Goal: Check status: Check status

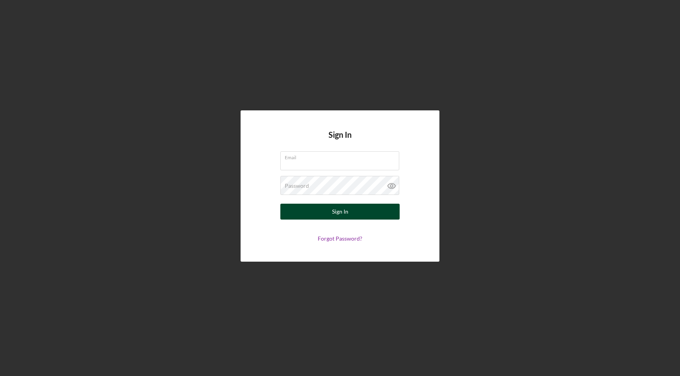
type input "[EMAIL_ADDRESS][DOMAIN_NAME]"
click at [331, 211] on button "Sign In" at bounding box center [339, 212] width 119 height 16
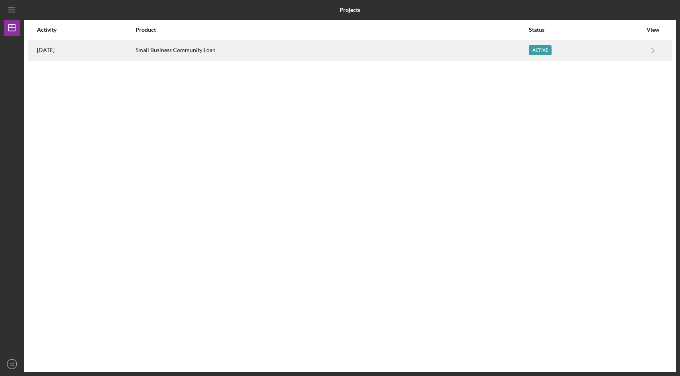
click at [268, 52] on div "Small Business Community Loan" at bounding box center [332, 51] width 392 height 20
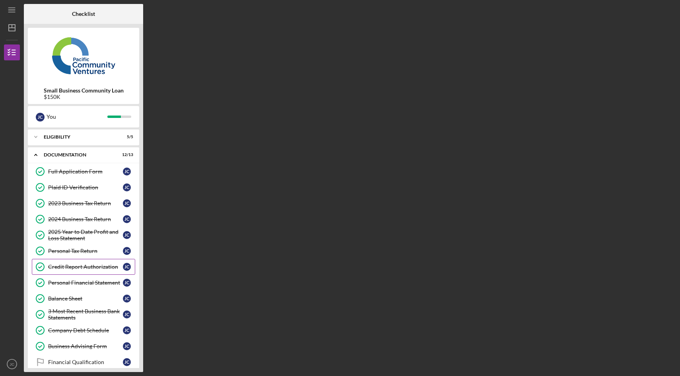
scroll to position [46, 0]
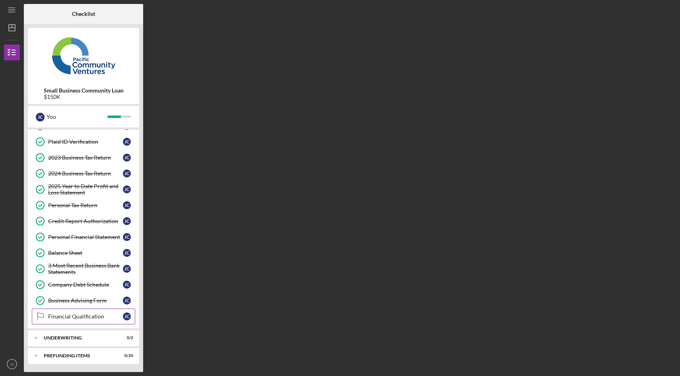
click at [97, 318] on div "Financial Qualification" at bounding box center [85, 317] width 75 height 6
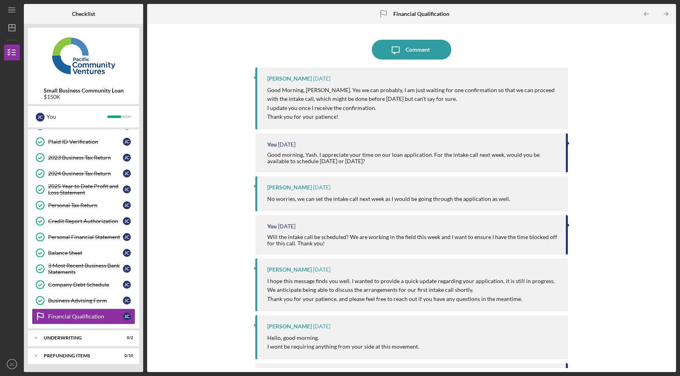
click at [376, 109] on p "Good Morning, [PERSON_NAME]. Yes we can probably, I am just waiting for one con…" at bounding box center [413, 104] width 293 height 36
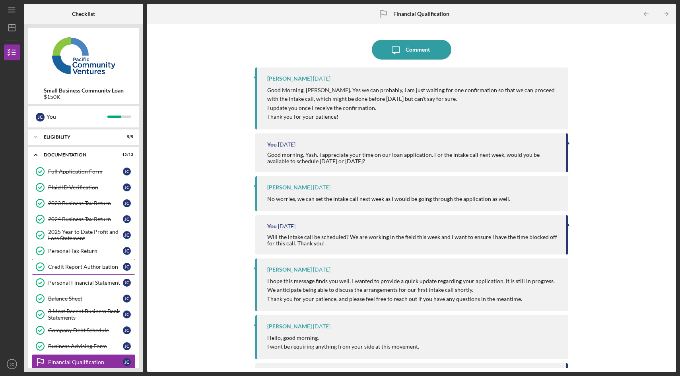
scroll to position [46, 0]
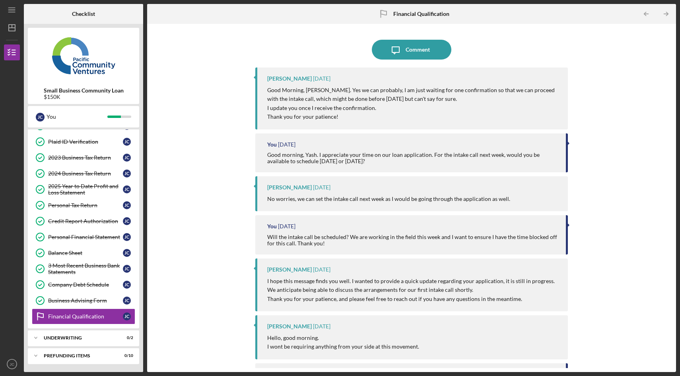
click at [204, 272] on div "Icon/Message Comment [PERSON_NAME] [DATE] Good Morning, [PERSON_NAME]. Yes we c…" at bounding box center [411, 198] width 521 height 341
